Goal: Check status

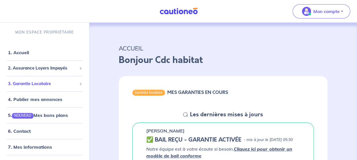
drag, startPoint x: 75, startPoint y: 84, endPoint x: 79, endPoint y: 85, distance: 4.2
click at [79, 84] on span at bounding box center [80, 84] width 3 height 3
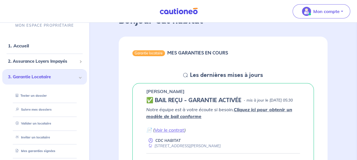
scroll to position [39, 0]
click at [48, 111] on link "Suivre mes dossiers" at bounding box center [32, 110] width 38 height 4
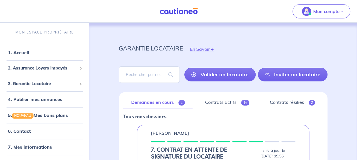
scroll to position [31, 0]
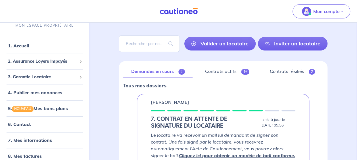
click at [142, 52] on div "Valider un locataire Inviter un locataire" at bounding box center [223, 44] width 209 height 26
click at [143, 36] on input "search" at bounding box center [149, 44] width 61 height 16
type input "VIALE"
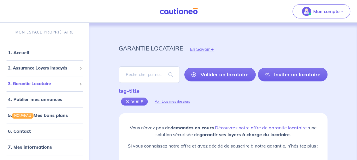
click at [54, 86] on span "3. Garantie Locataire" at bounding box center [42, 84] width 69 height 7
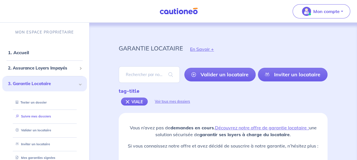
click at [34, 118] on link "Suivre mes dossiers" at bounding box center [32, 116] width 38 height 4
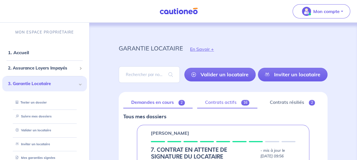
click at [218, 103] on link "Contrats actifs 16" at bounding box center [227, 103] width 60 height 12
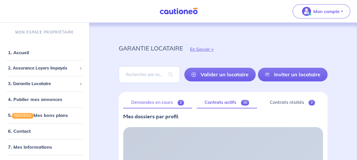
click at [158, 102] on link "Demandes en cours 2" at bounding box center [157, 103] width 69 height 12
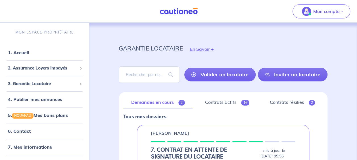
click at [53, 87] on span "3. Garantie Locataire" at bounding box center [42, 84] width 69 height 7
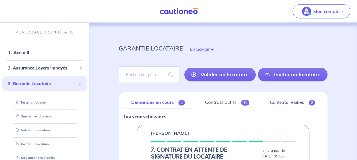
click at [216, 98] on link "Contrats actifs 16" at bounding box center [227, 103] width 60 height 12
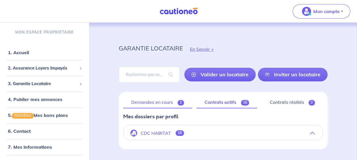
click at [163, 105] on link "Demandes en cours 2" at bounding box center [157, 103] width 69 height 12
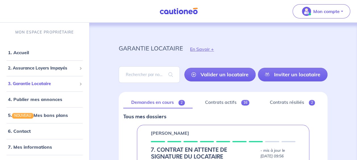
click at [53, 87] on span "3. Garantie Locataire" at bounding box center [42, 84] width 69 height 7
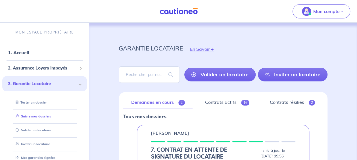
click at [41, 118] on link "Suivre mes dossiers" at bounding box center [32, 116] width 38 height 4
